Goal: Information Seeking & Learning: Find contact information

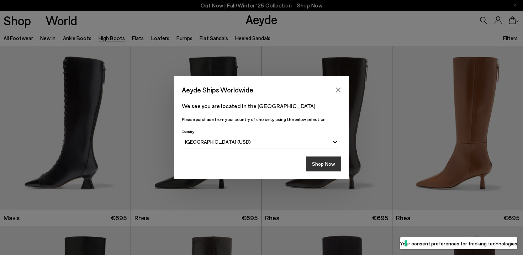
click at [327, 164] on button "Shop Now" at bounding box center [323, 164] width 35 height 15
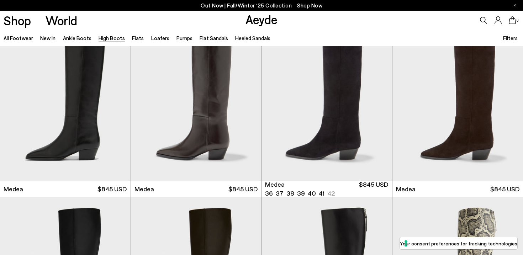
scroll to position [229, 0]
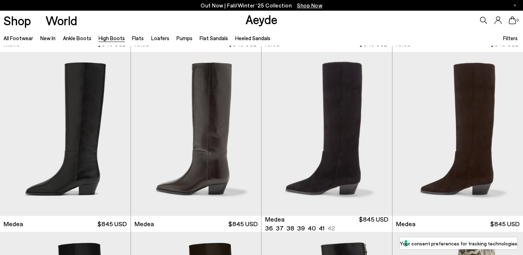
scroll to position [191, 0]
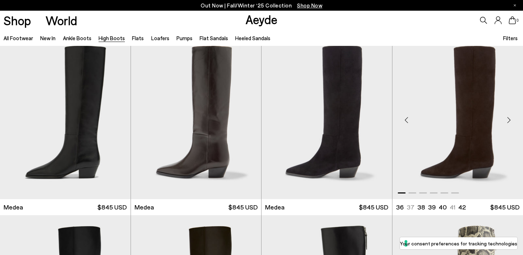
click at [511, 121] on div "Next slide" at bounding box center [508, 119] width 21 height 21
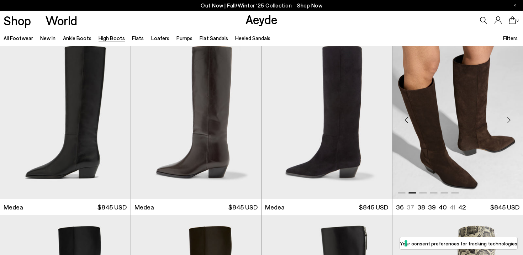
click at [511, 121] on div "Next slide" at bounding box center [508, 119] width 21 height 21
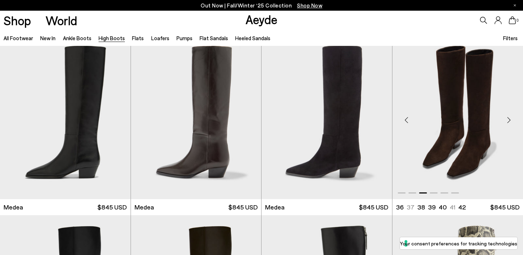
click at [511, 121] on div "Next slide" at bounding box center [508, 119] width 21 height 21
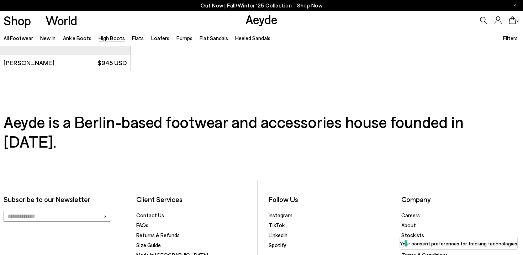
scroll to position [2029, 0]
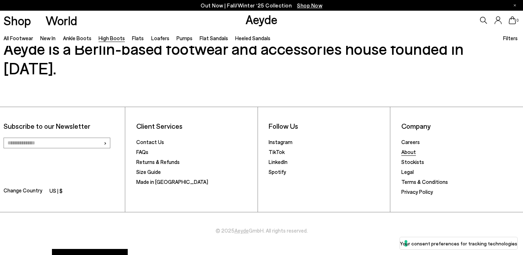
click at [407, 149] on link "About" at bounding box center [408, 152] width 15 height 6
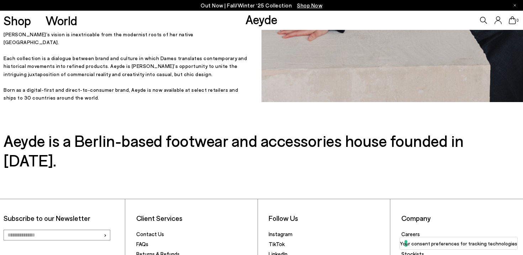
scroll to position [360, 0]
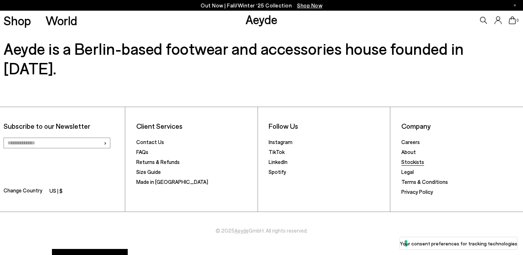
click at [415, 159] on link "Stockists" at bounding box center [412, 162] width 23 height 6
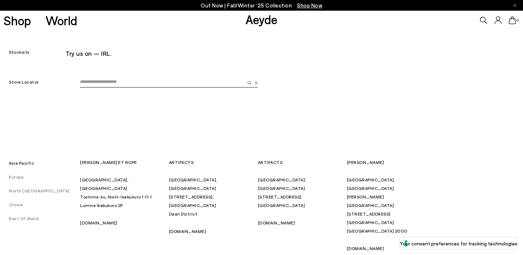
click at [127, 80] on input "email" at bounding box center [162, 82] width 165 height 11
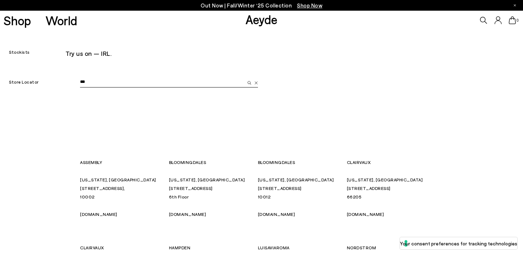
click at [93, 82] on input "***" at bounding box center [162, 82] width 165 height 11
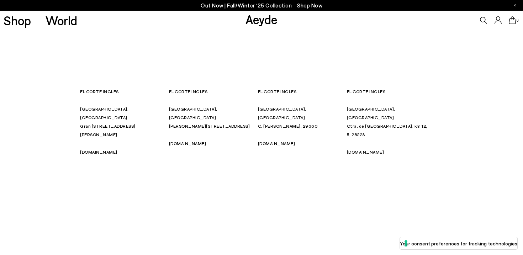
scroll to position [28, 0]
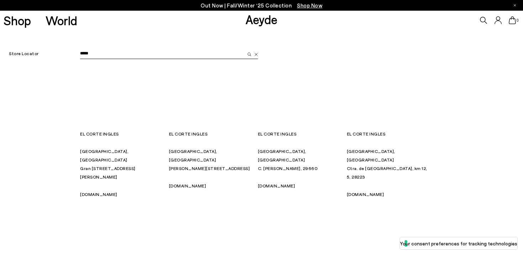
click at [94, 57] on input "*****" at bounding box center [162, 53] width 165 height 11
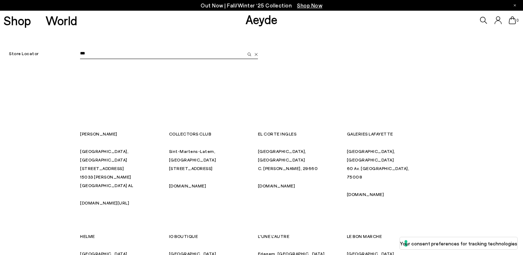
scroll to position [0, 0]
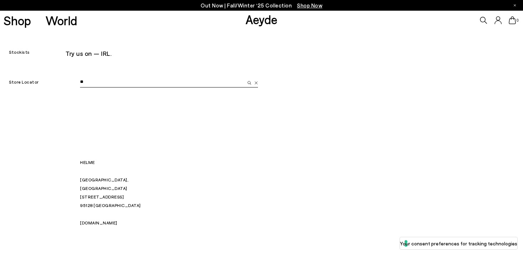
type input "*"
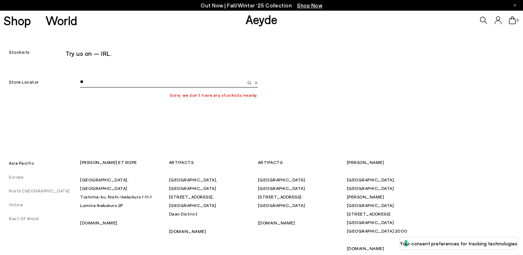
type input "*"
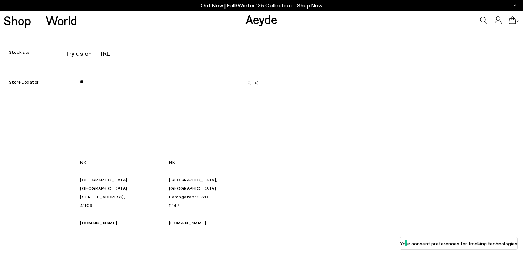
type input "*"
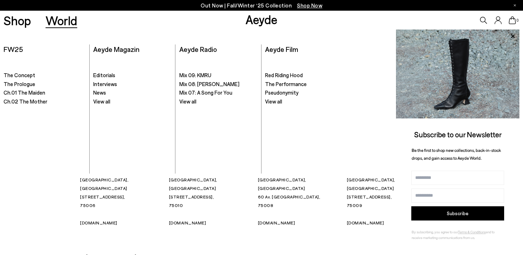
type input "******"
